Goal: Task Accomplishment & Management: Manage account settings

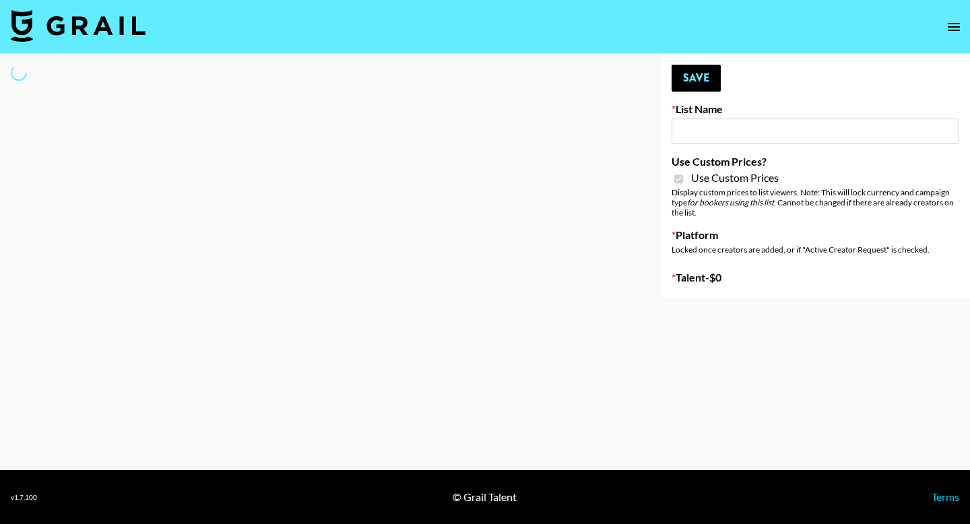
select select "Brand"
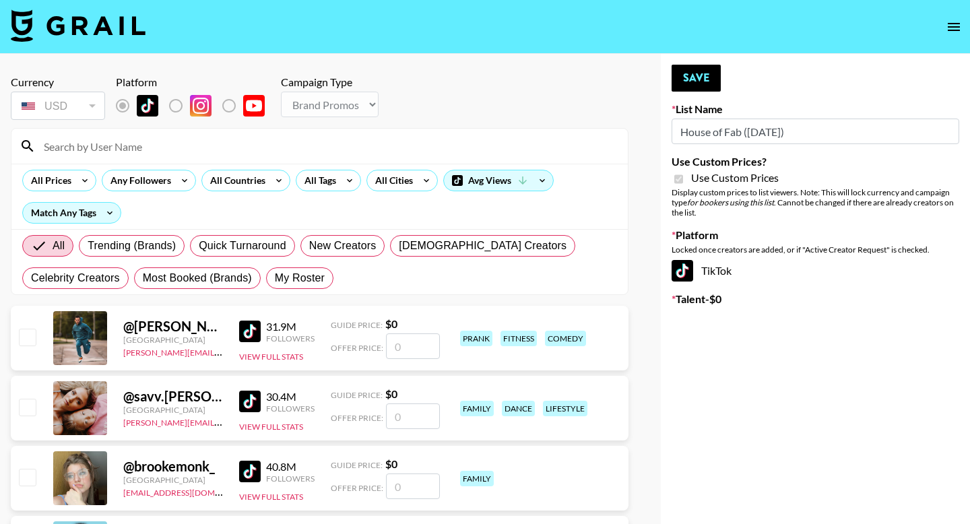
type input "House of Fab ([DATE])"
checkbox input "true"
click at [307, 279] on span "My Roster" at bounding box center [300, 278] width 50 height 16
click at [275, 278] on input "My Roster" at bounding box center [275, 278] width 0 height 0
radio input "true"
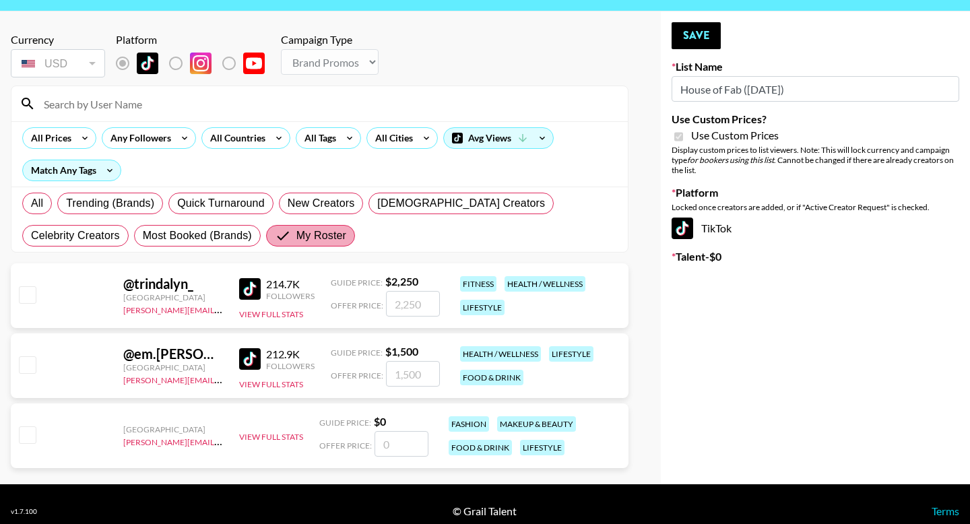
scroll to position [57, 0]
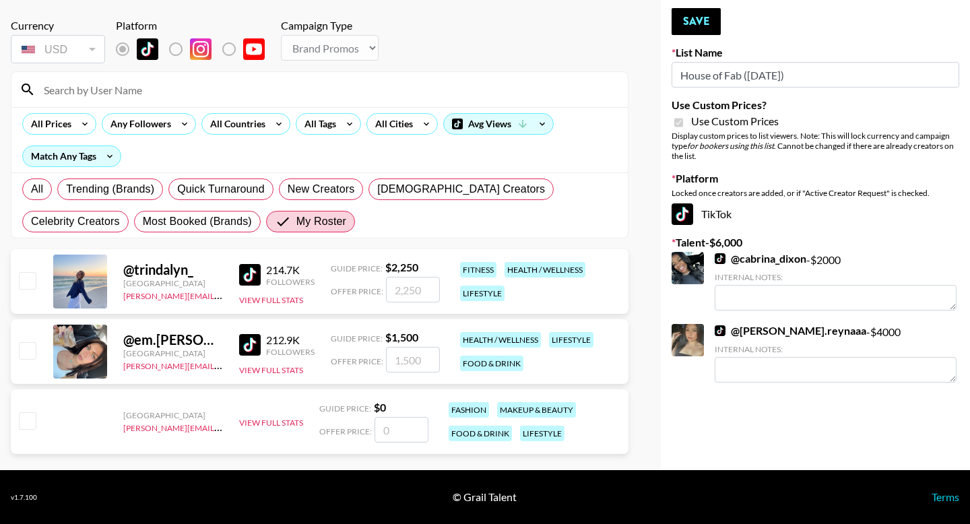
click at [27, 350] on input "checkbox" at bounding box center [27, 350] width 16 height 16
checkbox input "true"
type input "1500"
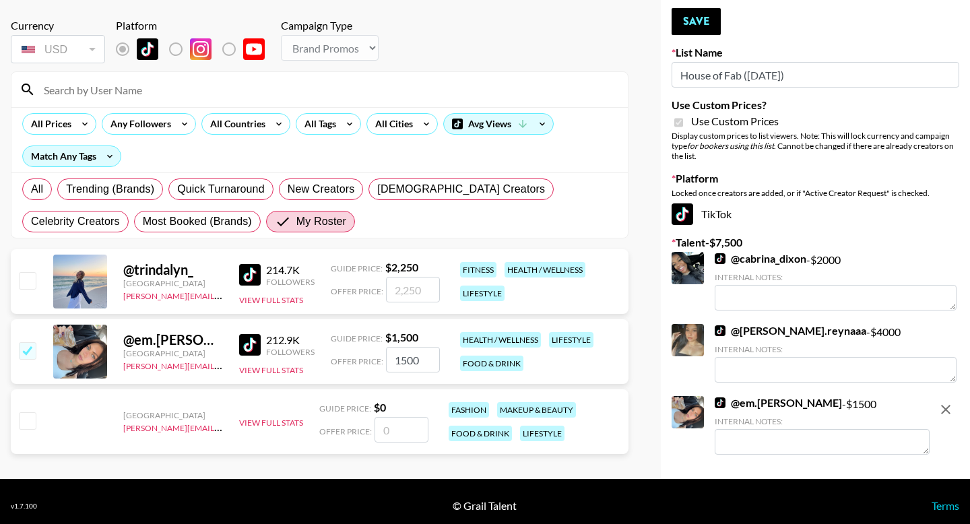
click at [683, 36] on div "Your changes have been saved! Save List Name House of Fab ([DATE]) Use Custom P…" at bounding box center [815, 238] width 309 height 482
click at [690, 25] on button "Save" at bounding box center [695, 21] width 49 height 27
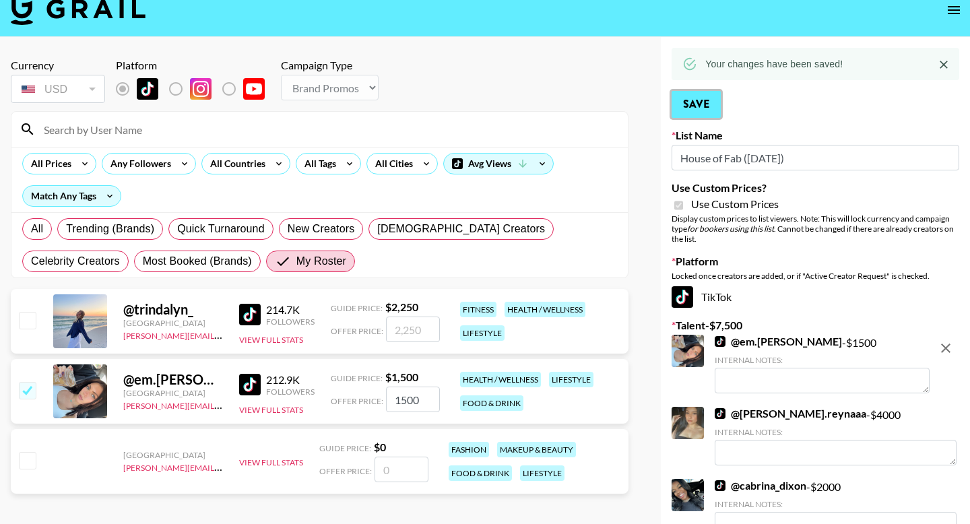
scroll to position [0, 0]
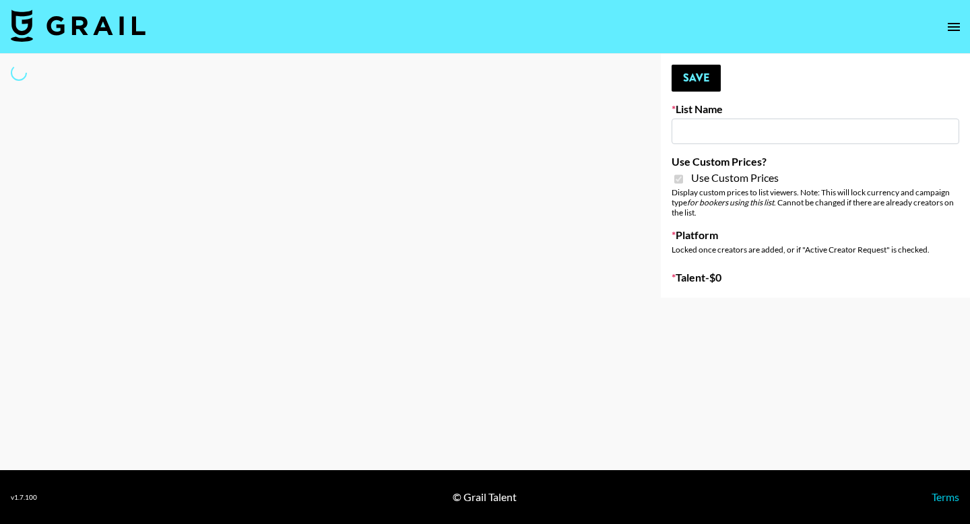
type input "House of Fab ([DATE])"
checkbox input "true"
select select "Brand"
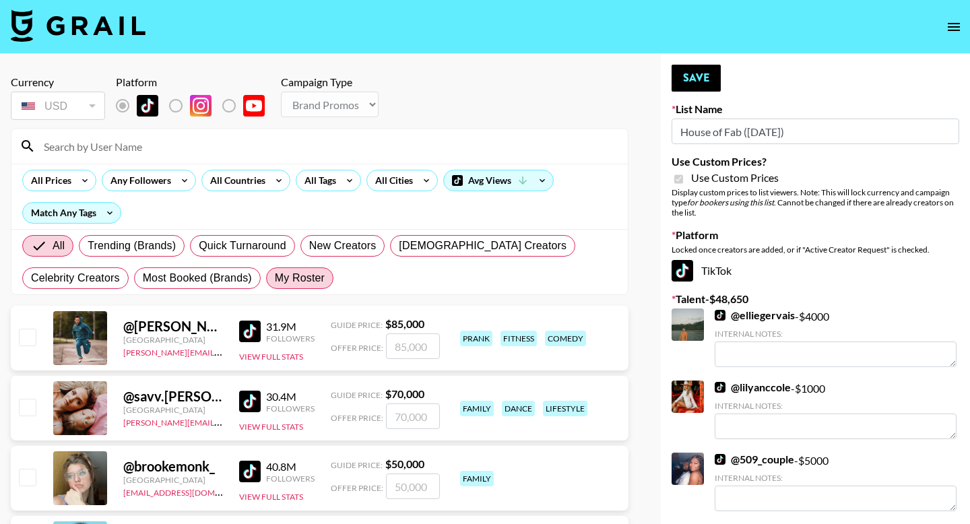
click at [283, 282] on span "My Roster" at bounding box center [300, 278] width 50 height 16
click at [275, 278] on input "My Roster" at bounding box center [275, 278] width 0 height 0
radio input "true"
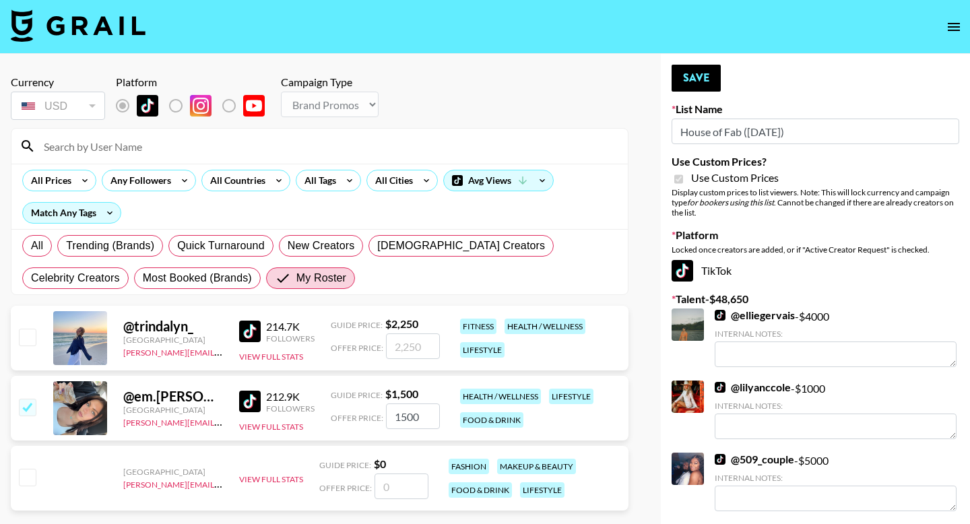
click at [395, 346] on input "number" at bounding box center [413, 346] width 54 height 26
